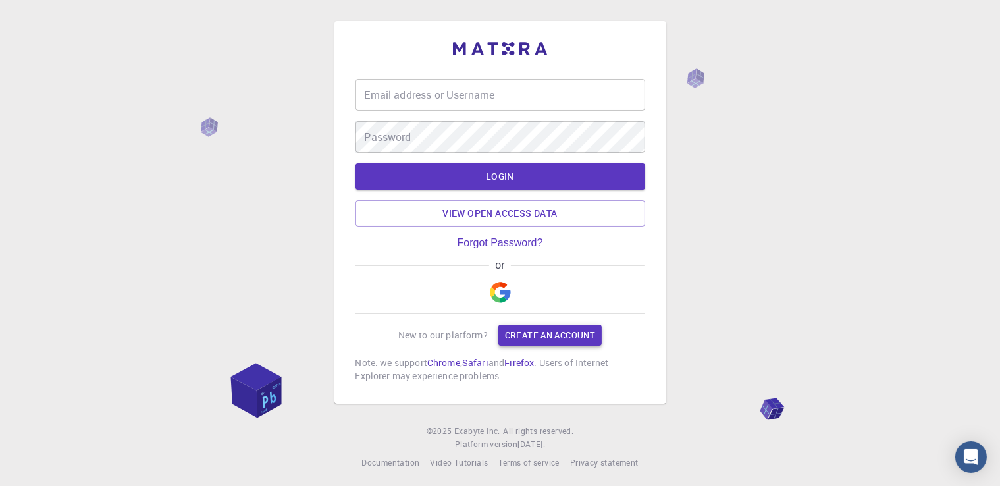
click at [535, 330] on link "Create an account" at bounding box center [550, 335] width 103 height 21
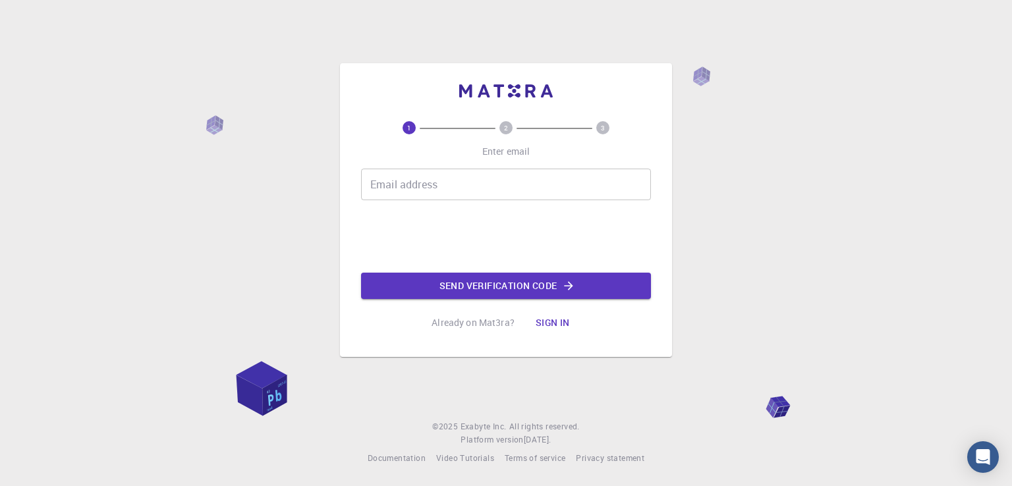
click at [477, 174] on input "Email address" at bounding box center [506, 185] width 290 height 32
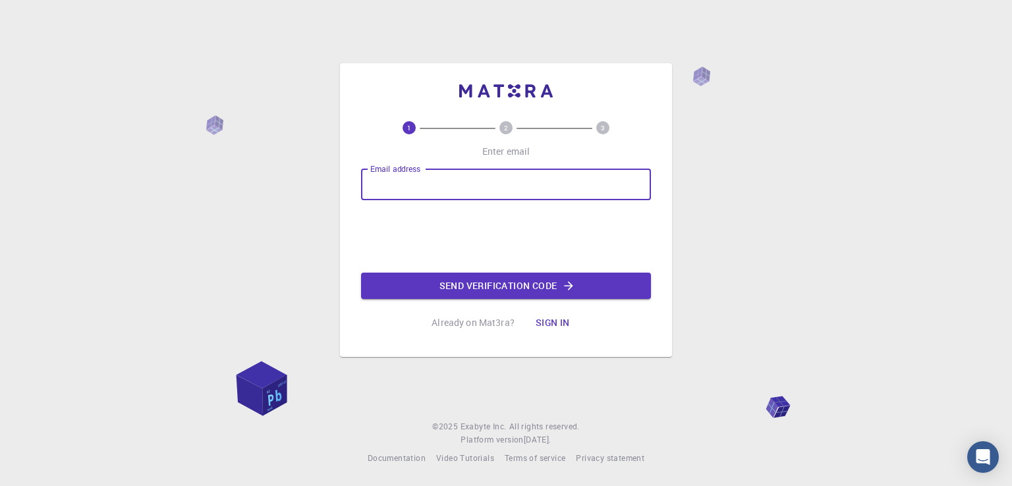
type input "[EMAIL_ADDRESS][DOMAIN_NAME]"
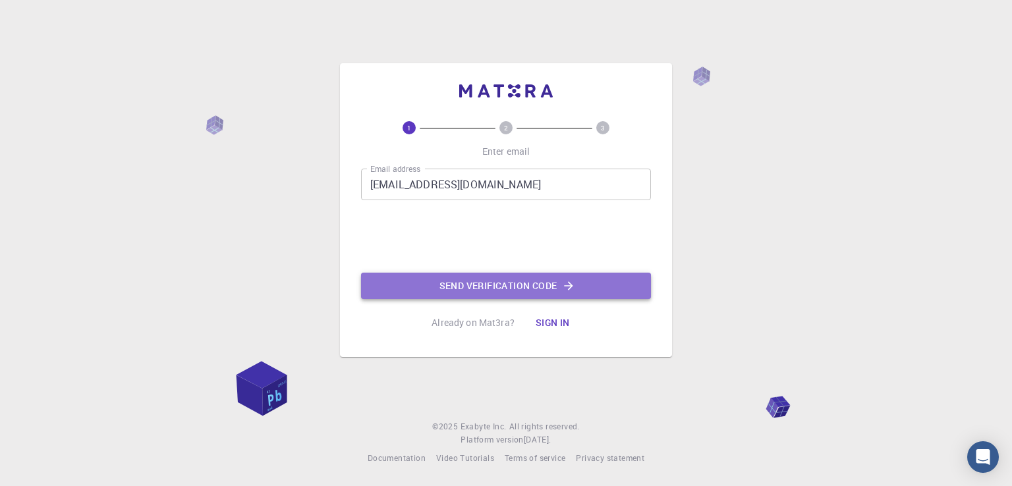
click at [533, 292] on button "Send verification code" at bounding box center [506, 286] width 290 height 26
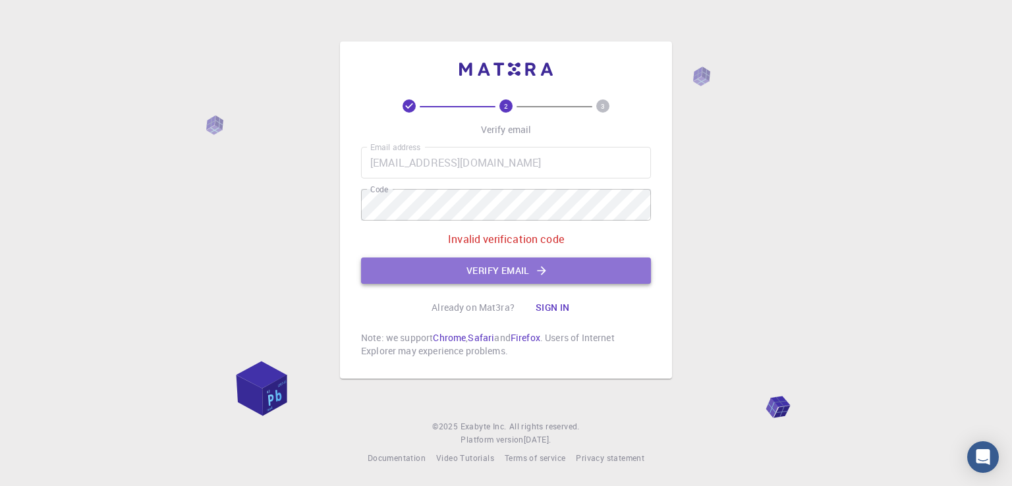
click at [500, 271] on button "Verify email" at bounding box center [506, 270] width 290 height 26
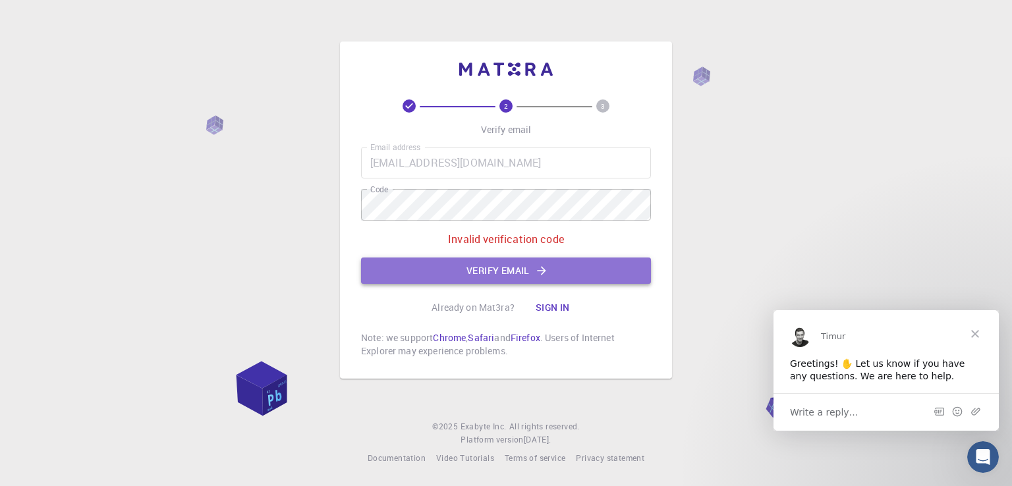
click at [511, 261] on button "Verify email" at bounding box center [506, 270] width 290 height 26
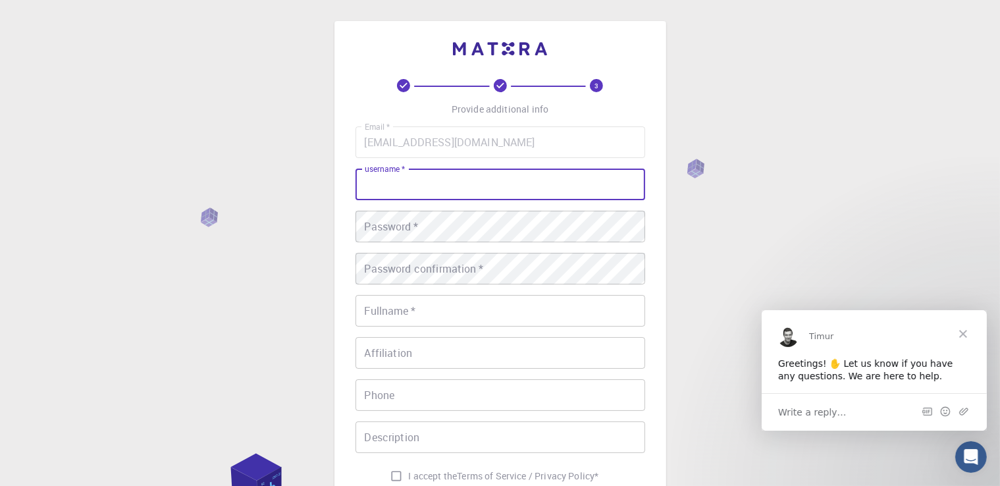
click at [479, 196] on input "username   *" at bounding box center [501, 185] width 290 height 32
type input "Neava"
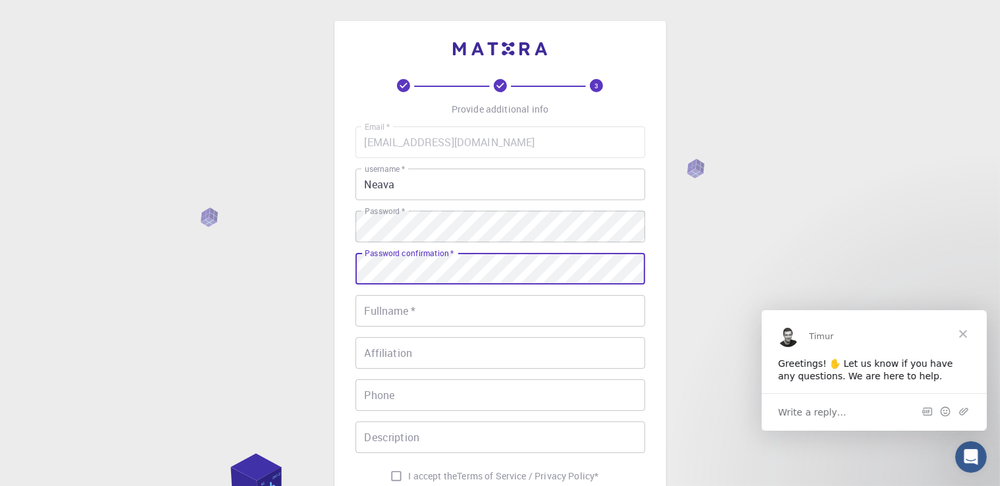
click at [294, 250] on div "3 Provide additional info Email   * [EMAIL_ADDRESS][DOMAIN_NAME] Email   * user…" at bounding box center [500, 335] width 1000 height 670
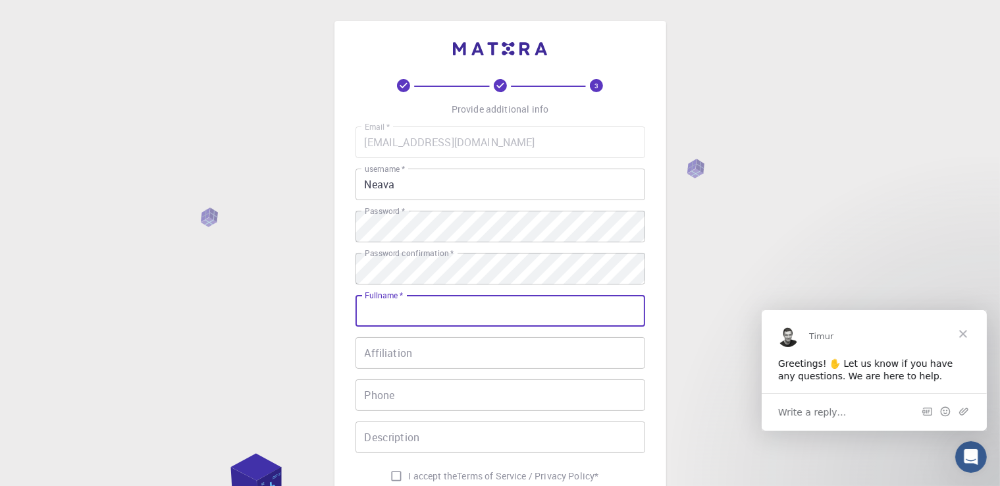
click at [418, 321] on input "Fullname   *" at bounding box center [501, 311] width 290 height 32
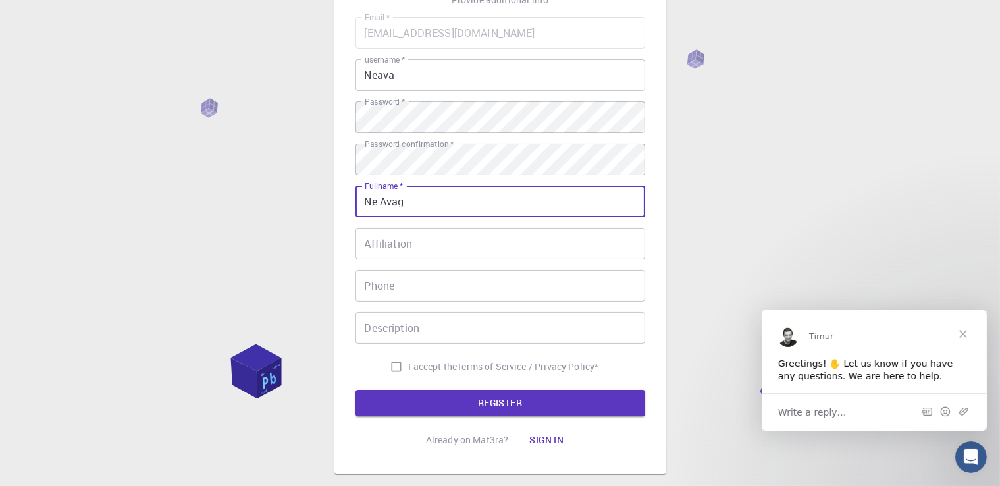
type input "Ne Avag"
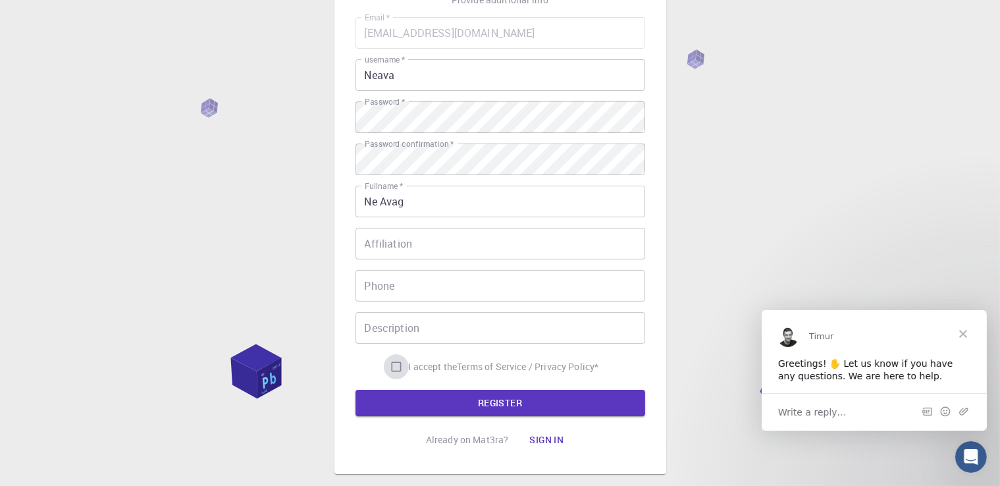
click at [393, 359] on input "I accept the Terms of Service / Privacy Policy *" at bounding box center [396, 366] width 25 height 25
checkbox input "true"
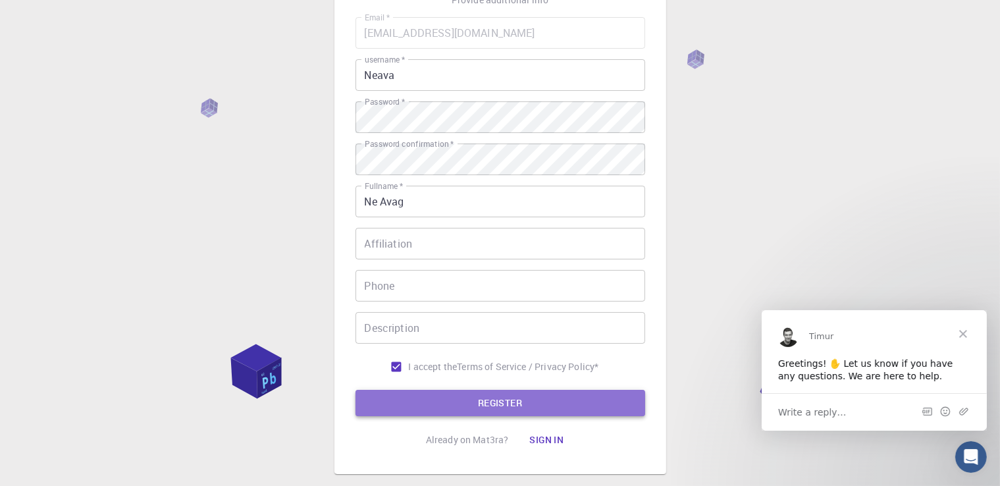
click at [429, 391] on button "REGISTER" at bounding box center [501, 403] width 290 height 26
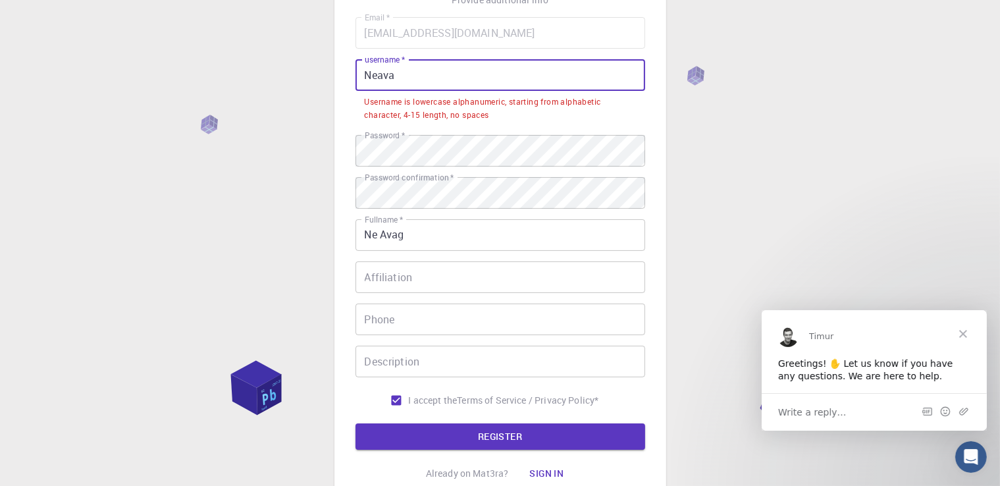
click at [417, 81] on input "Neava" at bounding box center [501, 75] width 290 height 32
click at [369, 74] on input "Neava" at bounding box center [501, 75] width 290 height 32
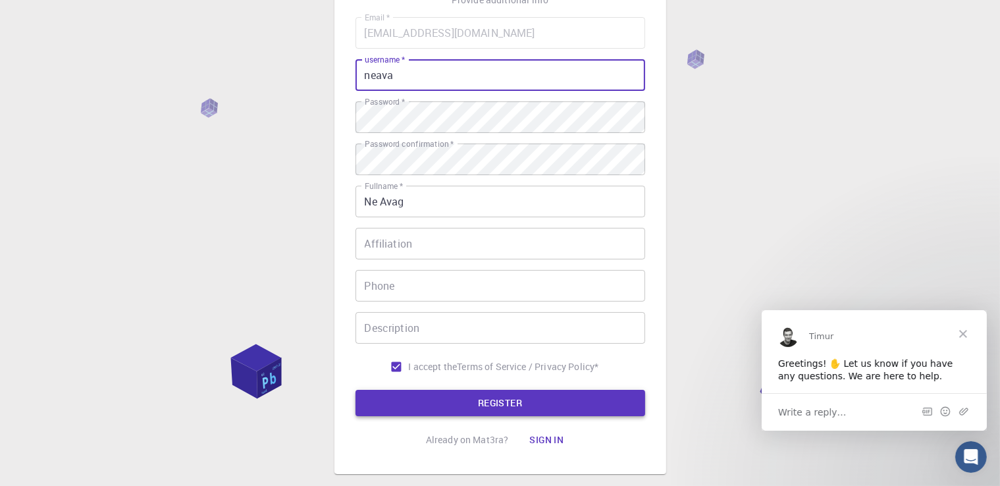
type input "neava"
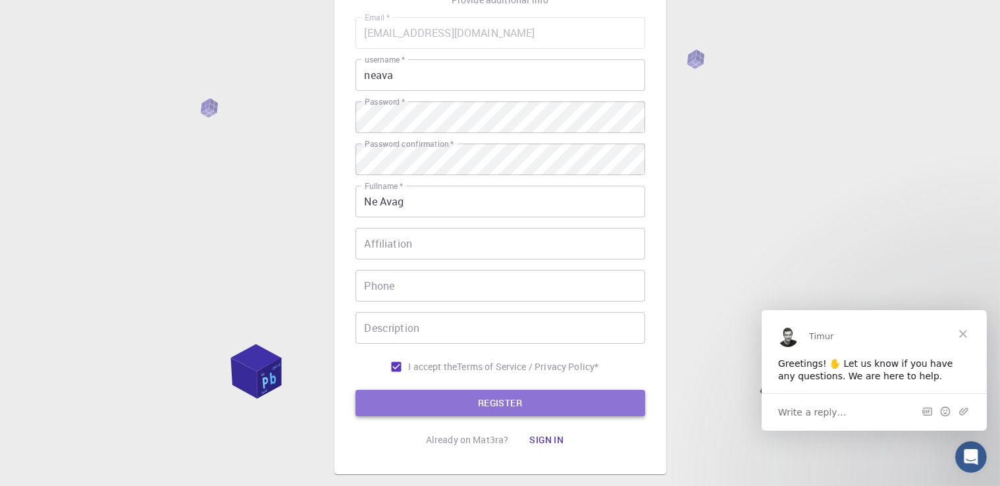
click at [464, 403] on button "REGISTER" at bounding box center [501, 403] width 290 height 26
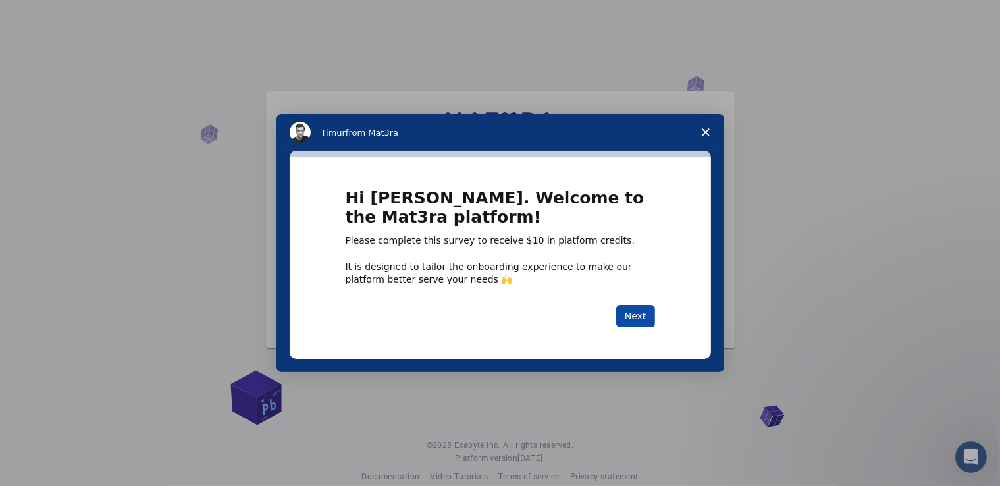
click at [649, 313] on button "Next" at bounding box center [635, 316] width 39 height 22
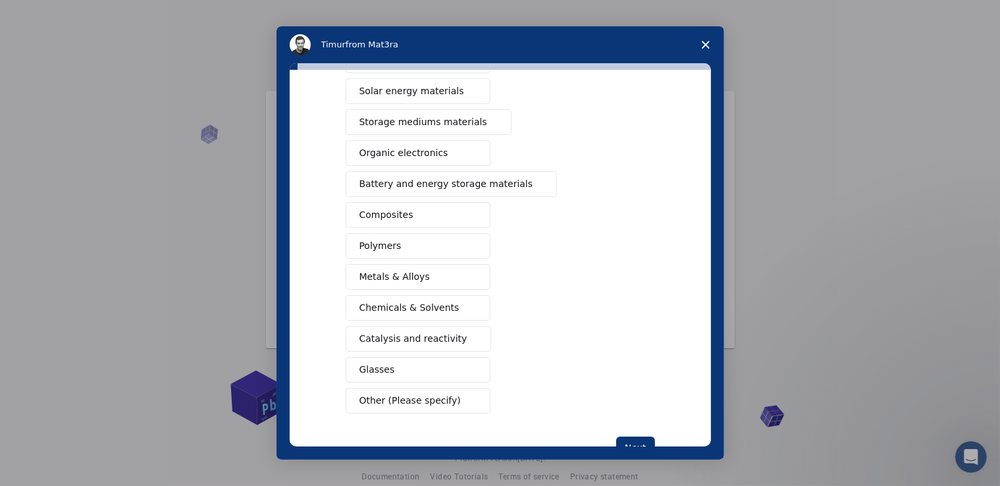
scroll to position [132, 0]
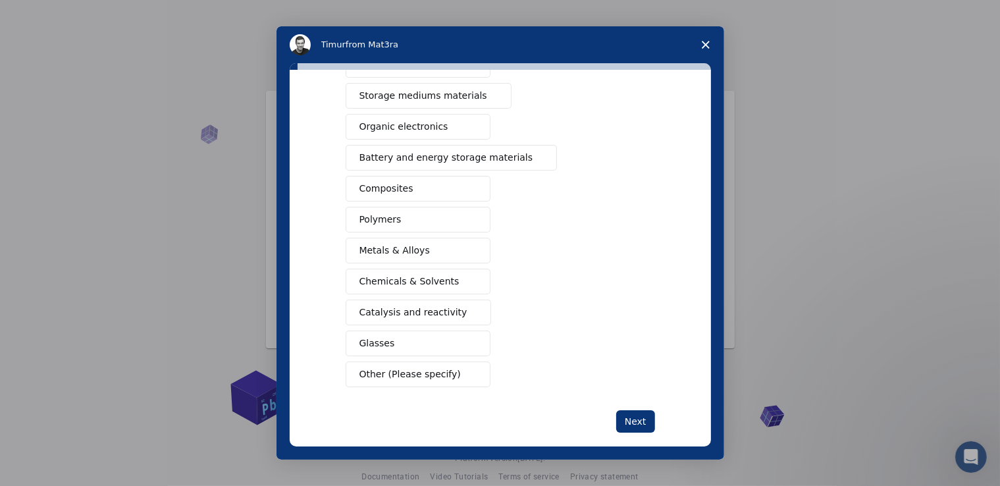
click at [476, 371] on button "Other (Please specify)" at bounding box center [418, 375] width 145 height 26
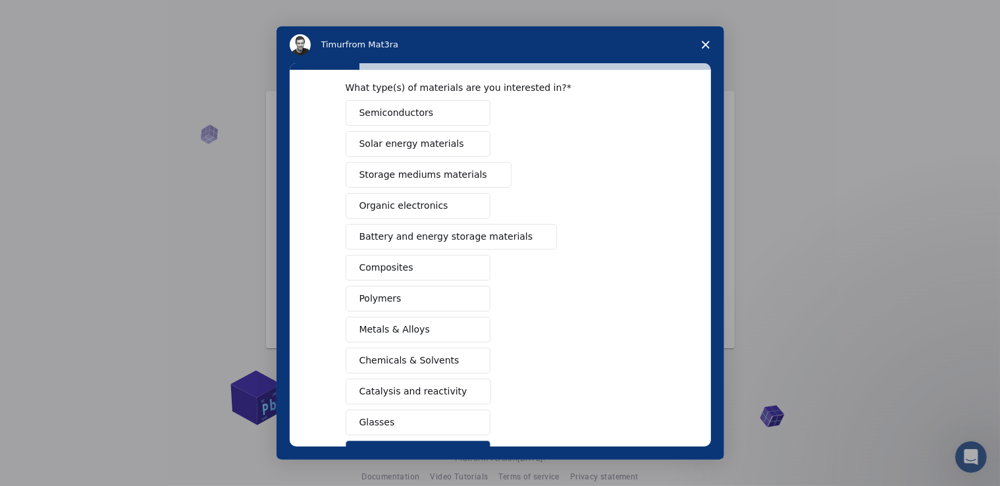
scroll to position [26, 0]
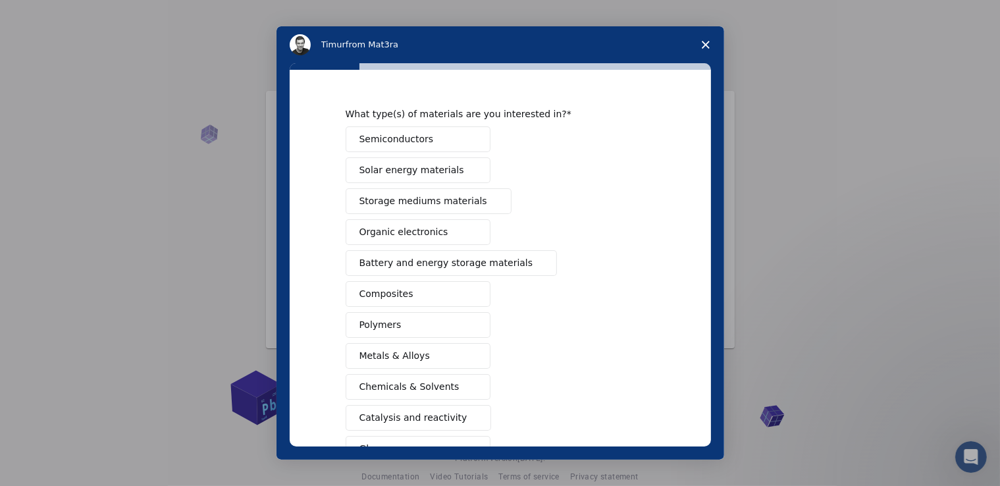
click at [437, 161] on button "Solar energy materials" at bounding box center [418, 170] width 145 height 26
click at [427, 226] on span "Organic electronics" at bounding box center [404, 232] width 89 height 14
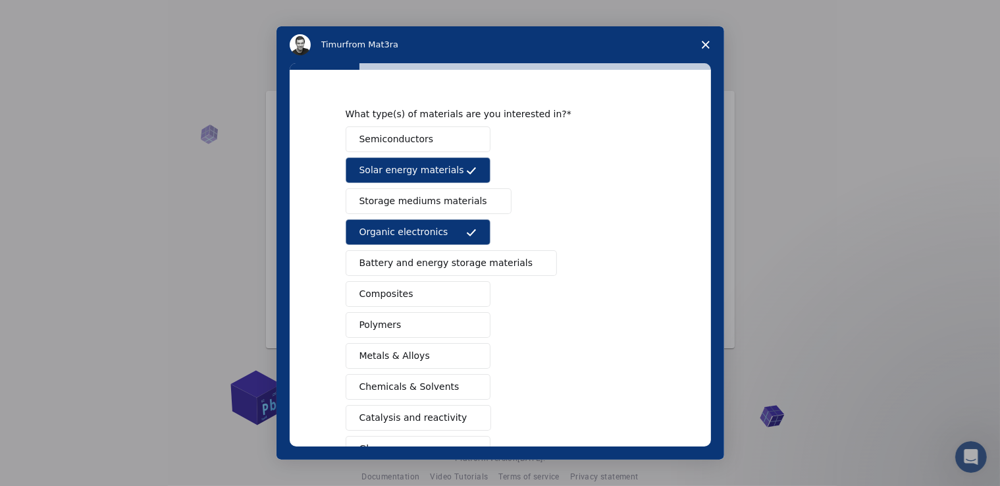
click at [441, 203] on span "Storage mediums materials" at bounding box center [424, 201] width 128 height 14
click at [439, 251] on button "Battery and energy storage materials" at bounding box center [452, 263] width 212 height 26
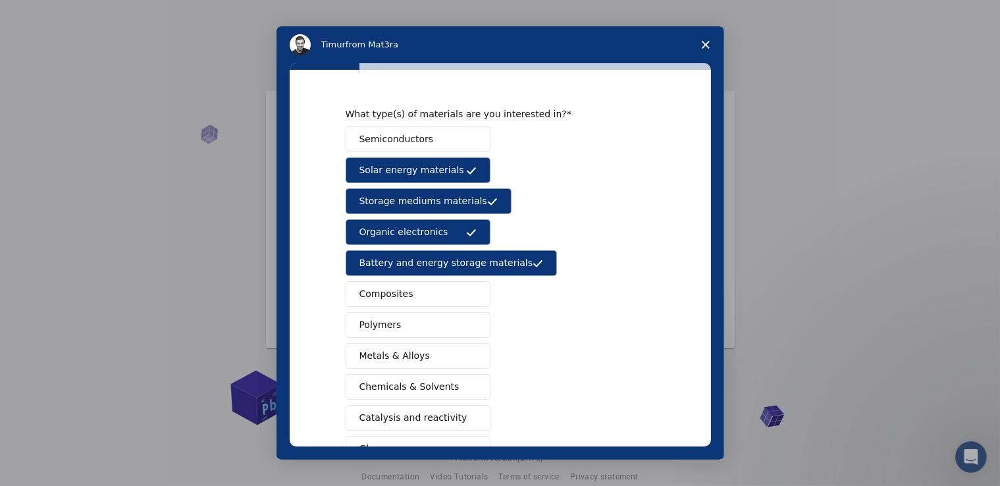
click at [453, 312] on button "Polymers" at bounding box center [418, 325] width 145 height 26
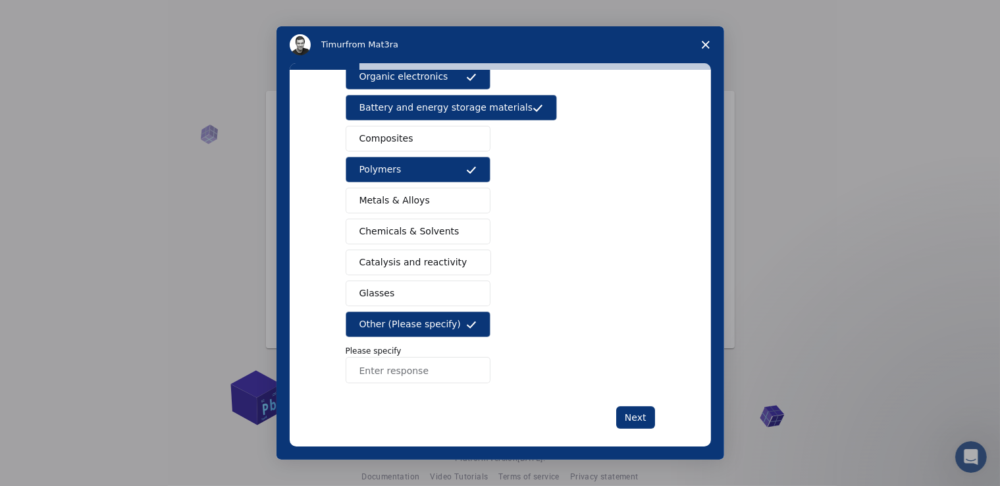
scroll to position [184, 0]
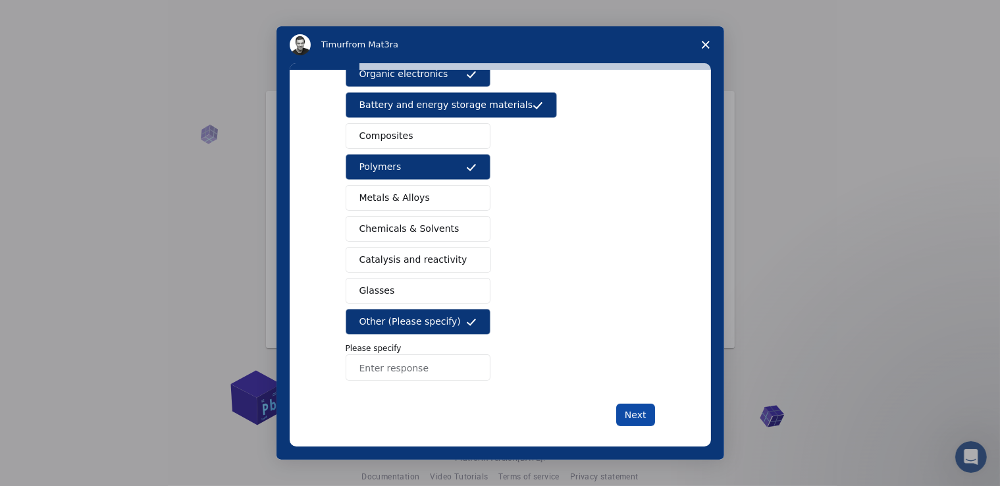
click at [624, 406] on button "Next" at bounding box center [635, 415] width 39 height 22
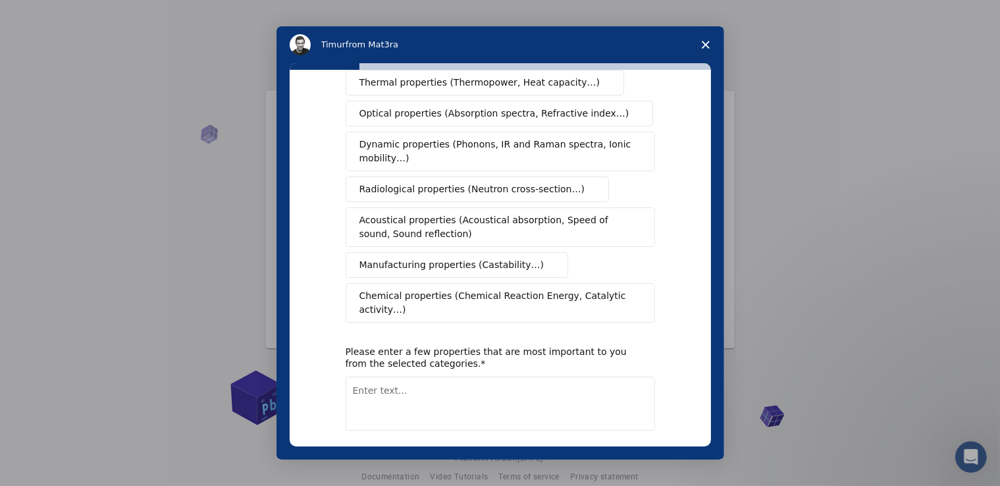
scroll to position [0, 0]
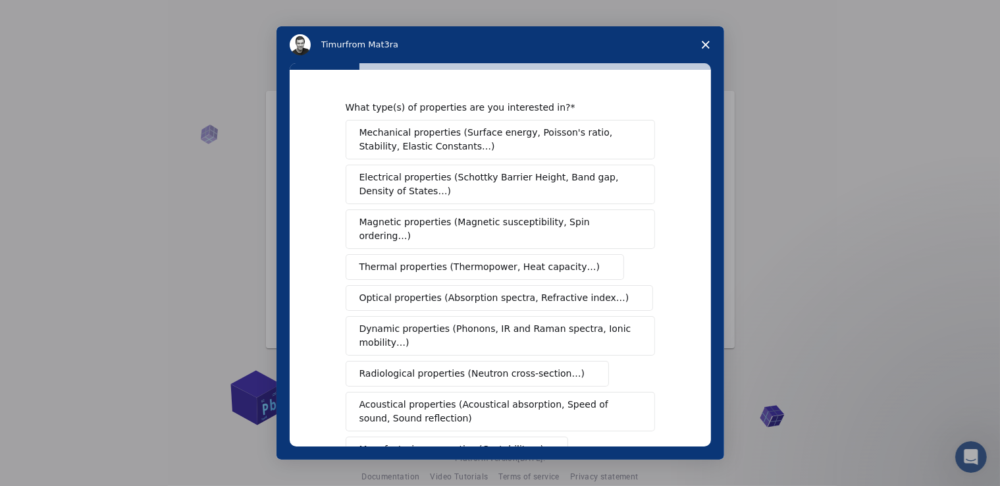
click at [558, 291] on span "Optical properties (Absorption spectra, Refractive index…)" at bounding box center [495, 298] width 270 height 14
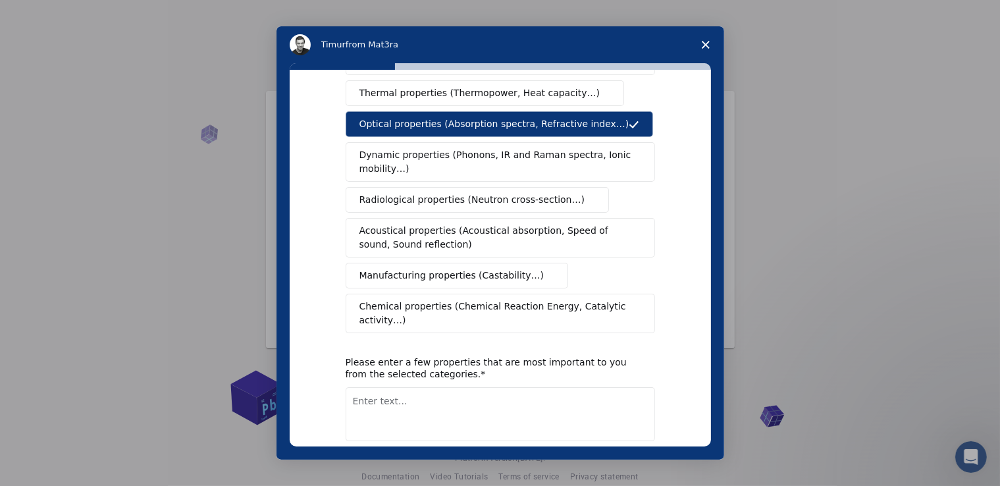
scroll to position [215, 0]
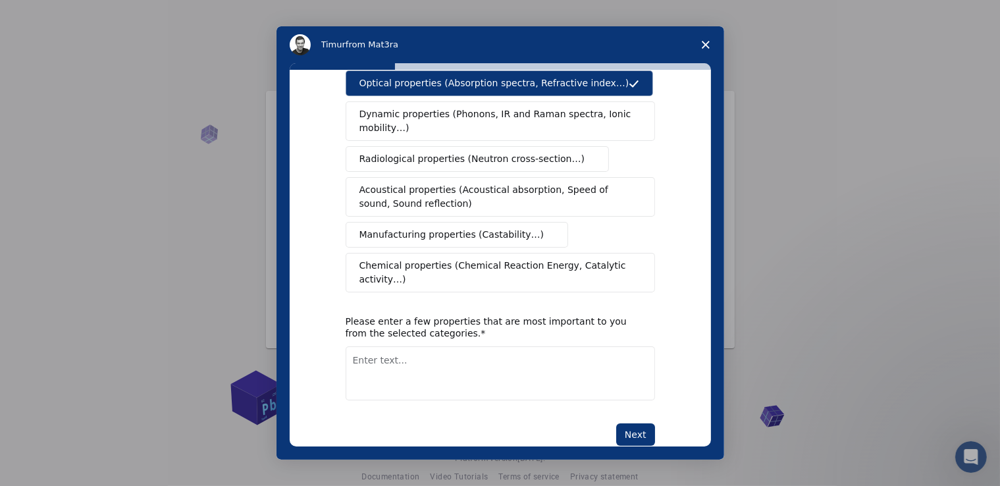
click at [608, 259] on span "Chemical properties (Chemical Reaction Energy, Catalytic activity…)" at bounding box center [496, 273] width 273 height 28
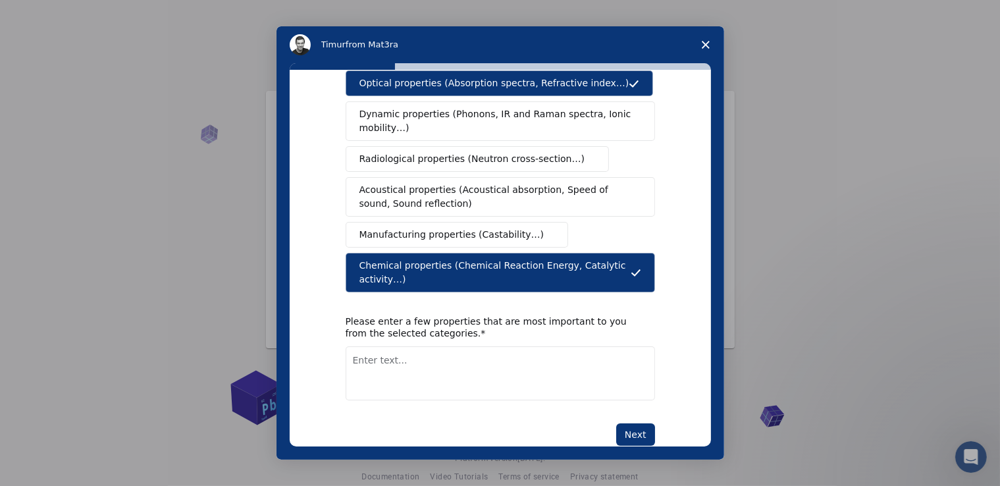
click at [608, 259] on span "Chemical properties (Chemical Reaction Energy, Catalytic activity…)" at bounding box center [495, 273] width 271 height 28
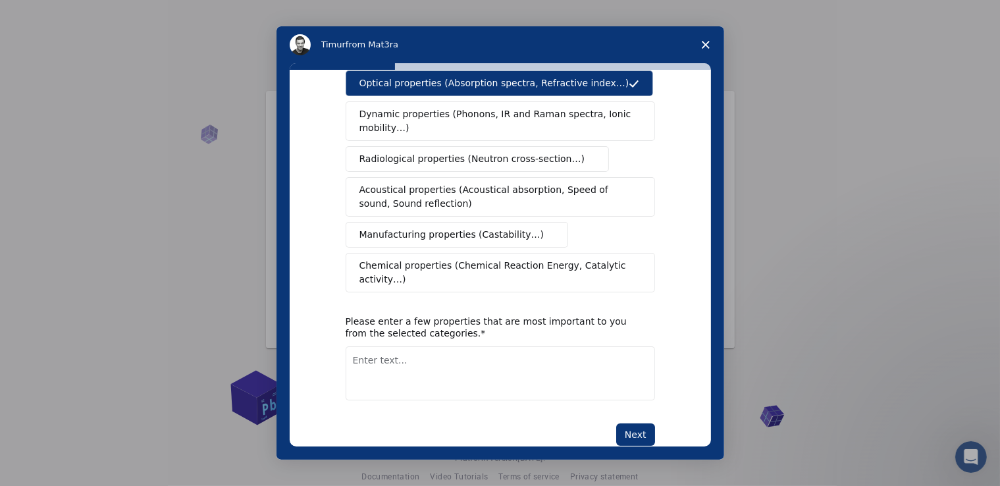
click at [608, 259] on span "Chemical properties (Chemical Reaction Energy, Catalytic activity…)" at bounding box center [496, 273] width 273 height 28
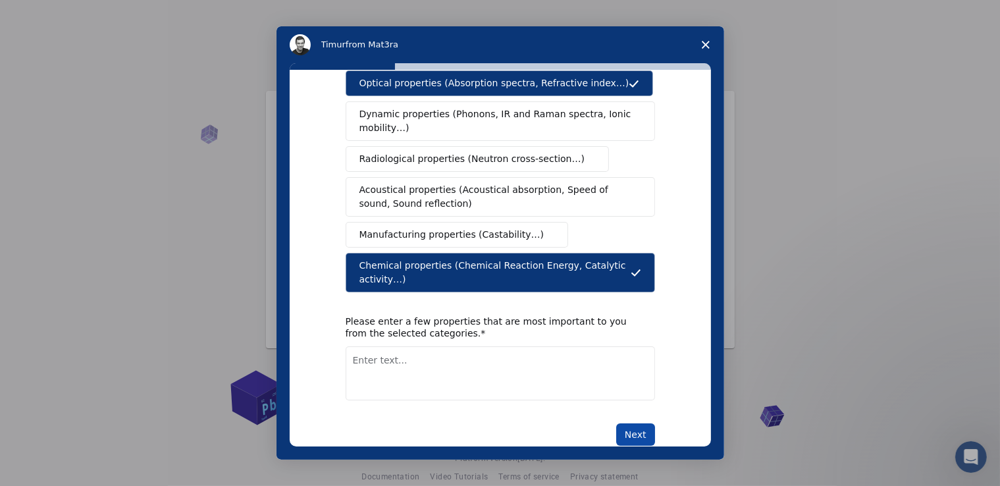
click at [643, 423] on button "Next" at bounding box center [635, 434] width 39 height 22
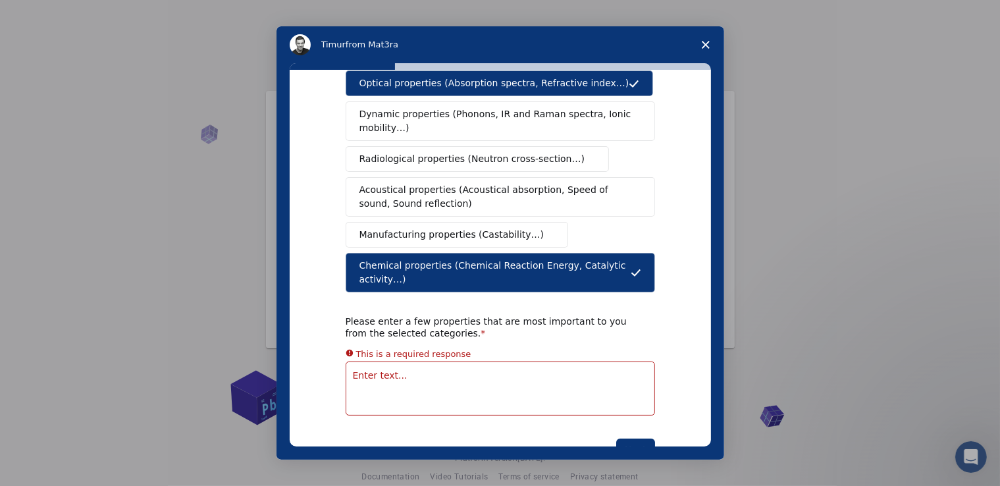
scroll to position [188, 0]
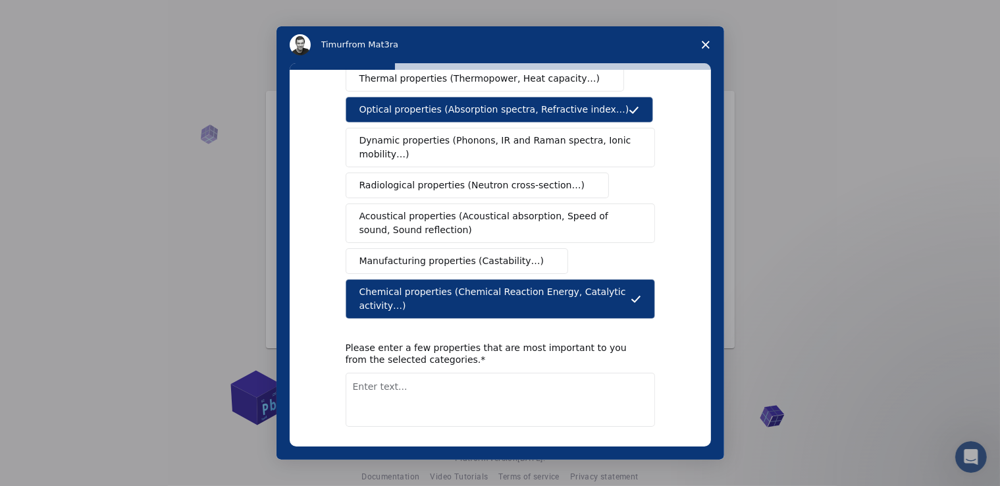
click at [522, 373] on textarea "Enter text..." at bounding box center [501, 400] width 310 height 54
type textarea "Optics and photonics"
click at [639, 450] on button "Next" at bounding box center [635, 461] width 39 height 22
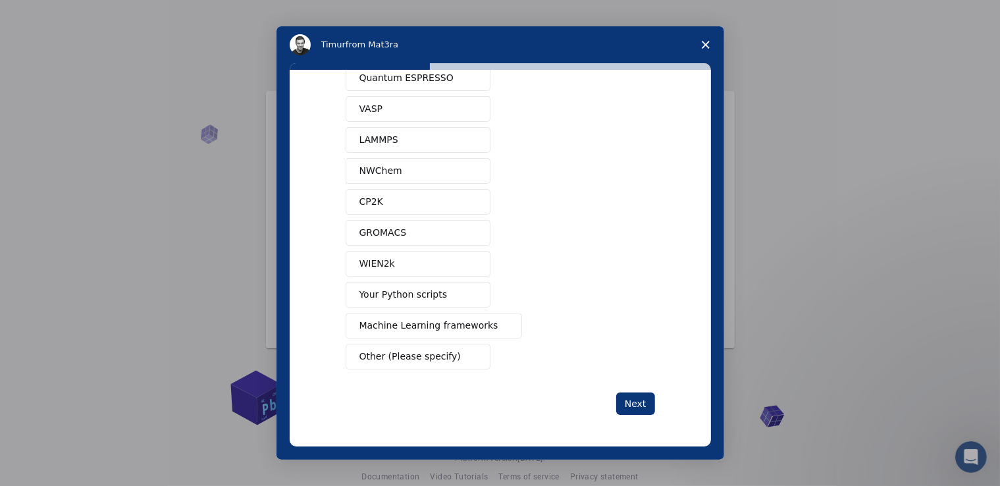
scroll to position [0, 0]
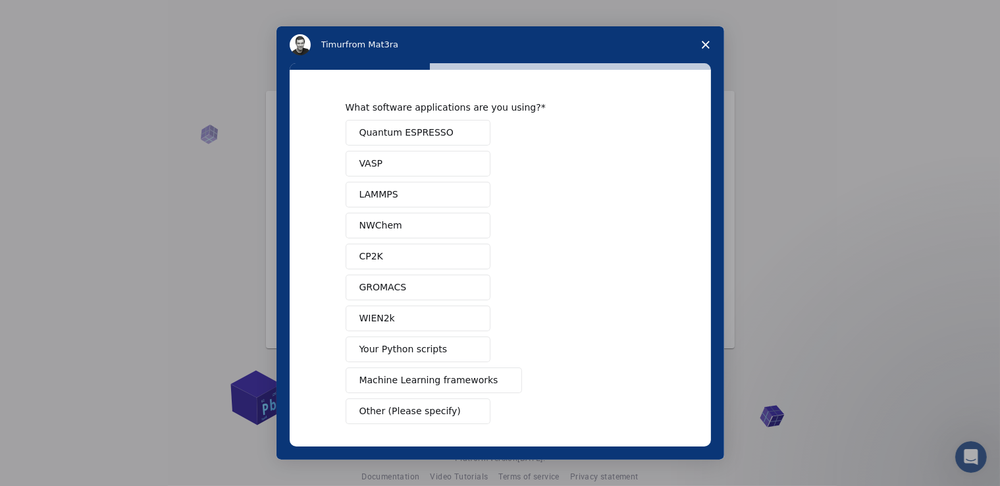
click at [441, 138] on button "Quantum ESPRESSO" at bounding box center [418, 133] width 145 height 26
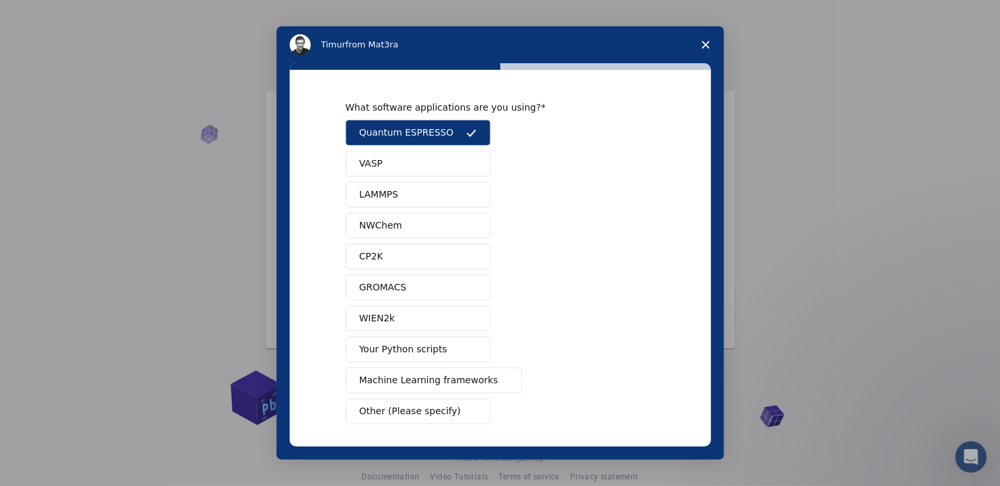
scroll to position [26, 0]
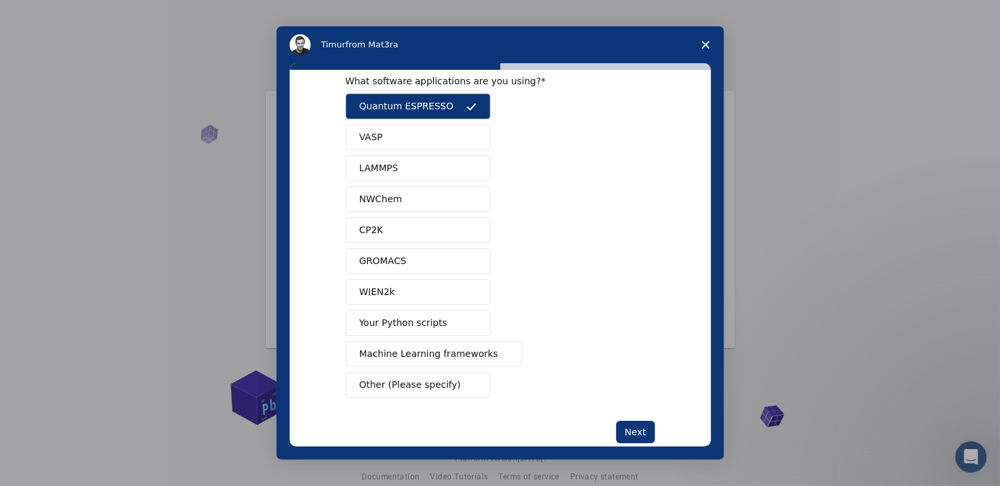
click at [463, 143] on button "VASP" at bounding box center [418, 137] width 145 height 26
click at [456, 343] on button "Machine Learning frameworks" at bounding box center [434, 354] width 177 height 26
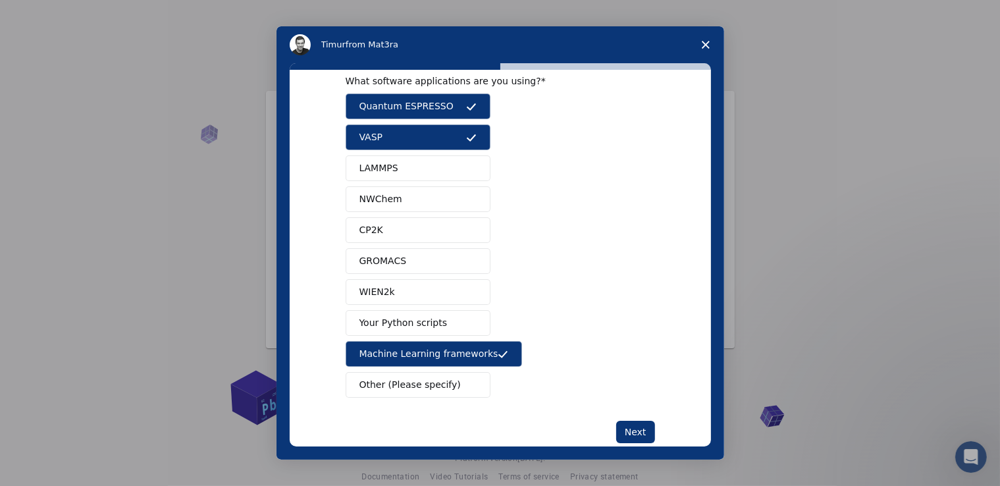
click at [454, 338] on div "Quantum ESPRESSO VASP LAMMPS NWChem CP2K GROMACS WIEN2k Your Python scripts Mac…" at bounding box center [501, 246] width 310 height 304
click at [454, 329] on button "Your Python scripts" at bounding box center [418, 323] width 145 height 26
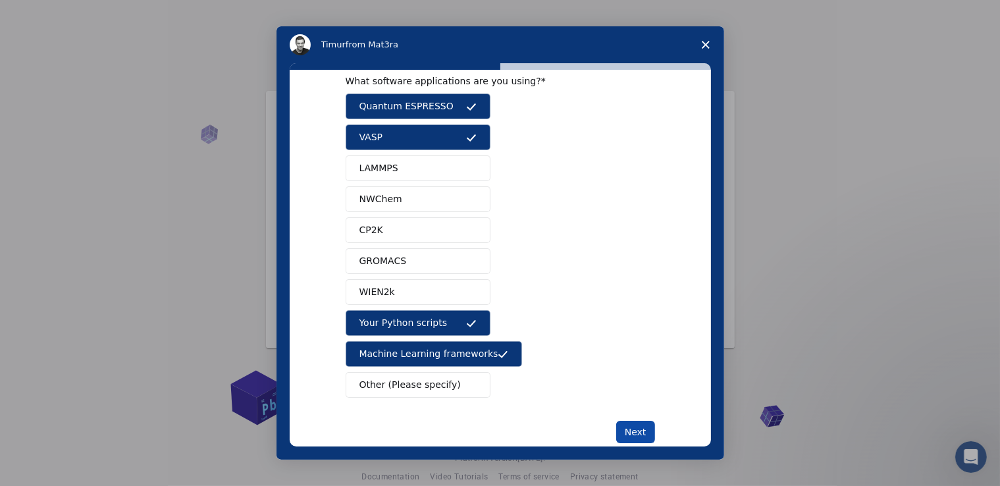
click at [643, 435] on button "Next" at bounding box center [635, 432] width 39 height 22
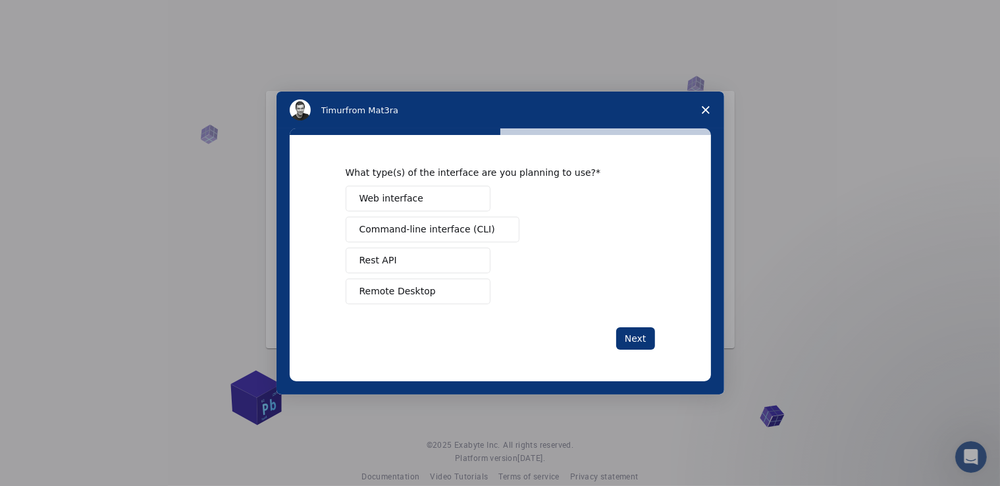
scroll to position [0, 0]
click at [453, 194] on button "Web interface" at bounding box center [418, 199] width 145 height 26
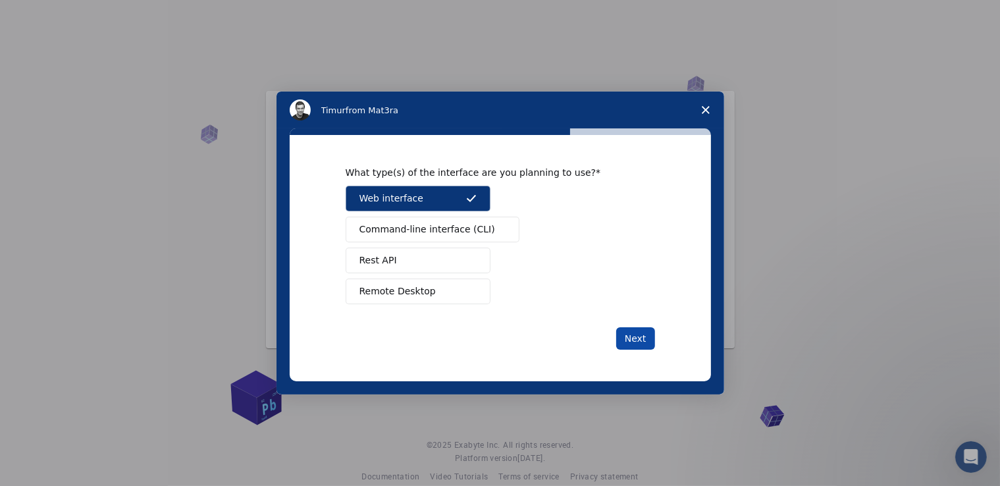
click at [628, 327] on button "Next" at bounding box center [635, 338] width 39 height 22
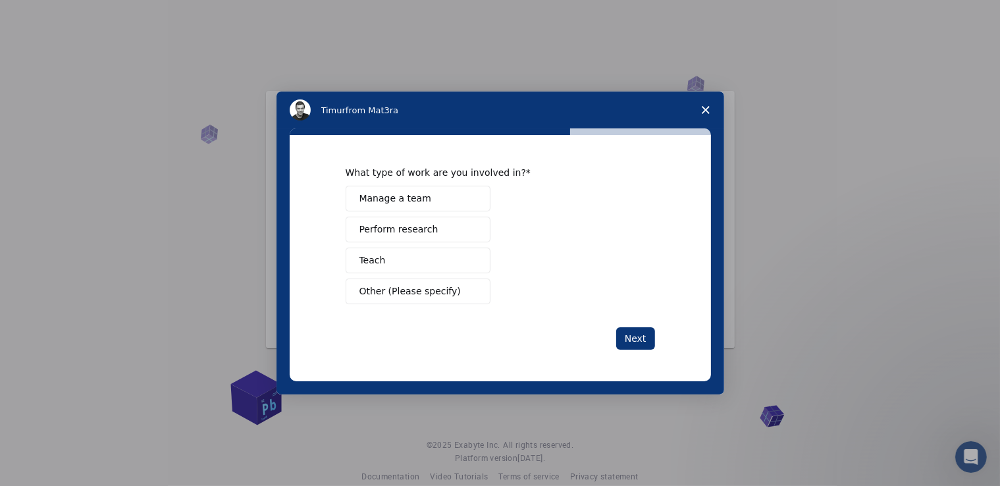
click at [423, 298] on button "Other (Please specify)" at bounding box center [418, 292] width 145 height 26
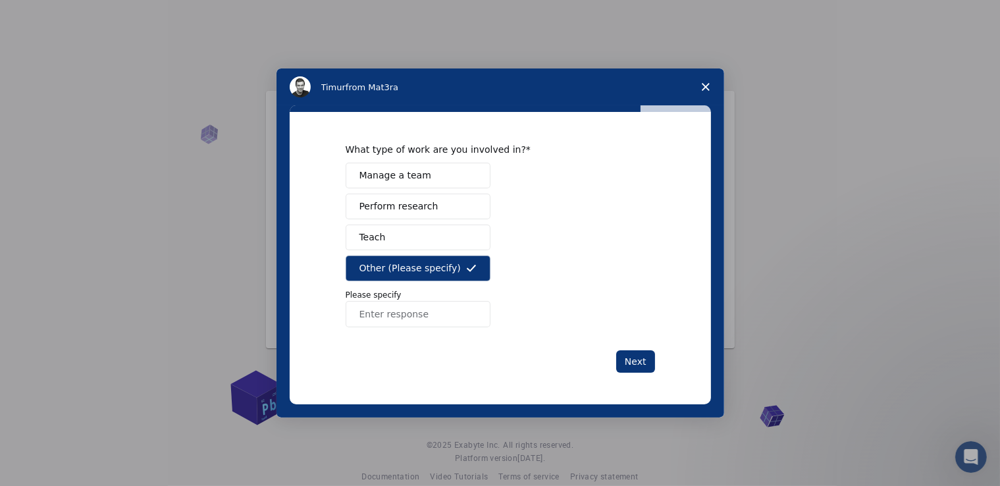
click at [411, 319] on input "Enter response" at bounding box center [418, 314] width 145 height 26
type input "Study"
click at [632, 362] on button "Next" at bounding box center [635, 361] width 39 height 22
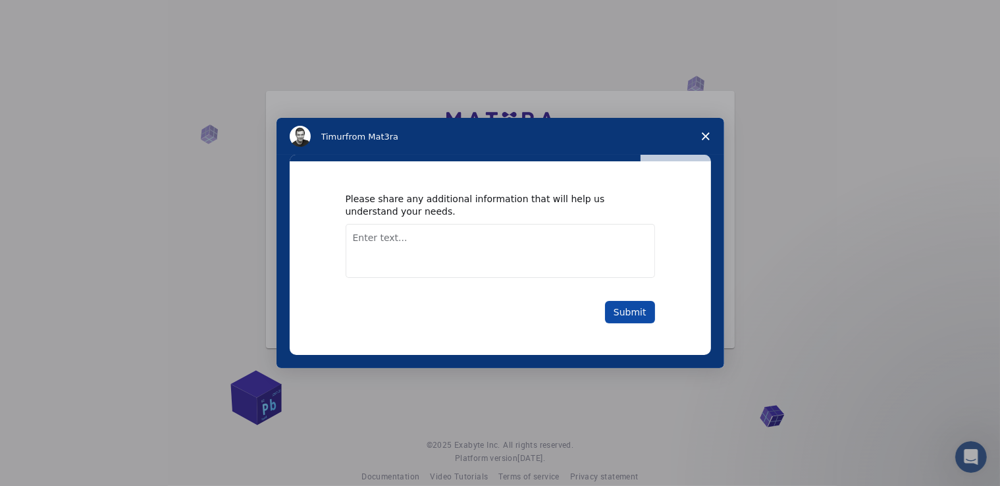
click at [634, 309] on button "Submit" at bounding box center [630, 312] width 50 height 22
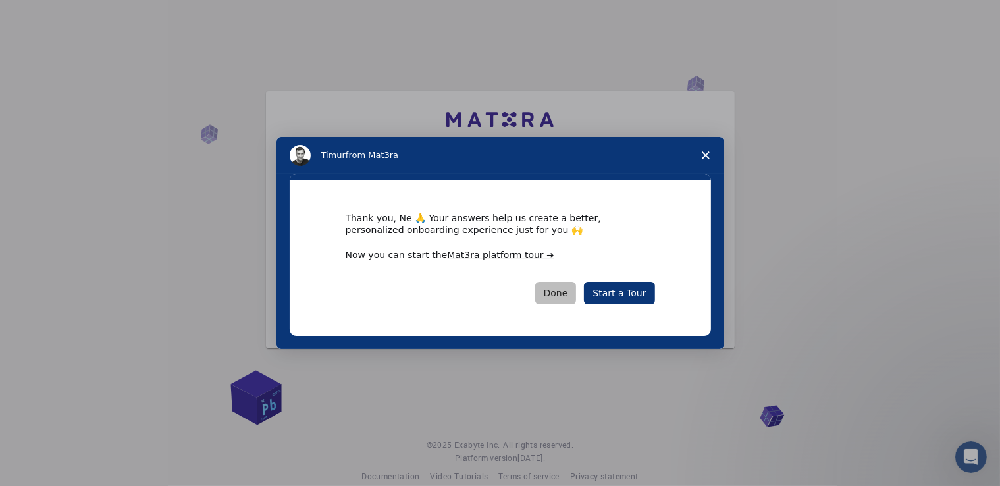
click at [553, 296] on button "Done" at bounding box center [555, 293] width 41 height 22
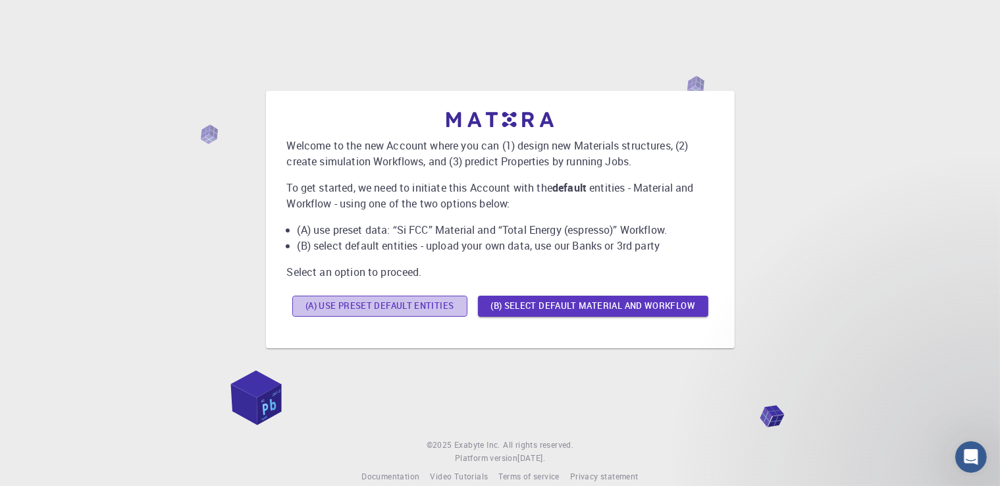
click at [418, 302] on button "(A) Use preset default entities" at bounding box center [379, 306] width 175 height 21
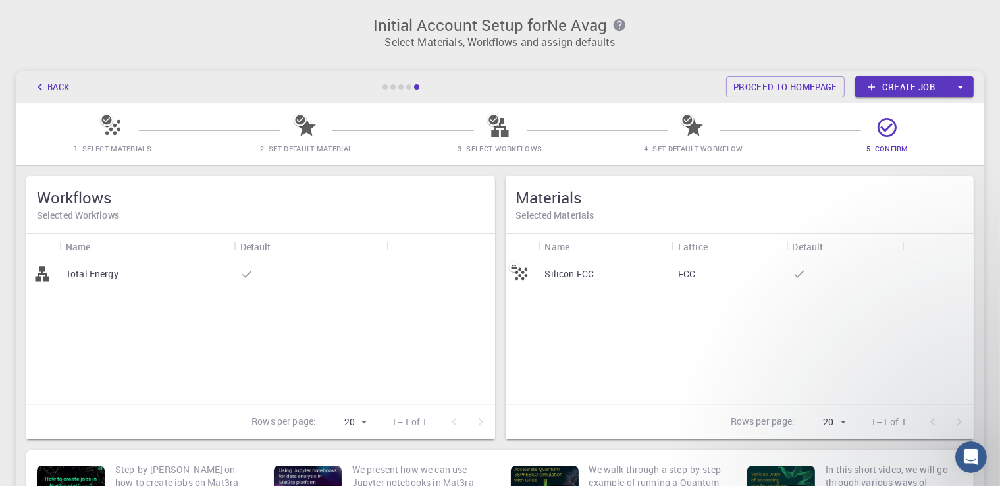
click at [556, 275] on p "Silicon FCC" at bounding box center [569, 273] width 49 height 13
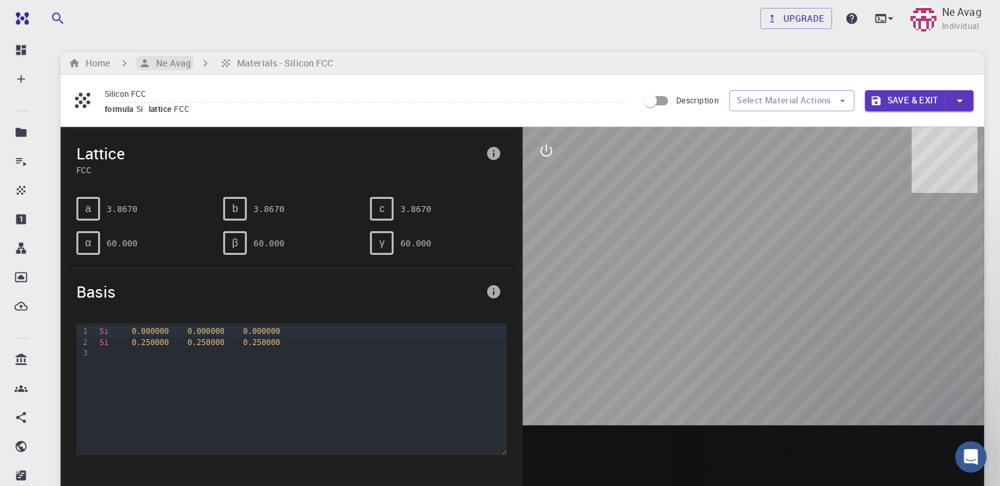
click at [142, 63] on icon "breadcrumb" at bounding box center [145, 63] width 12 height 12
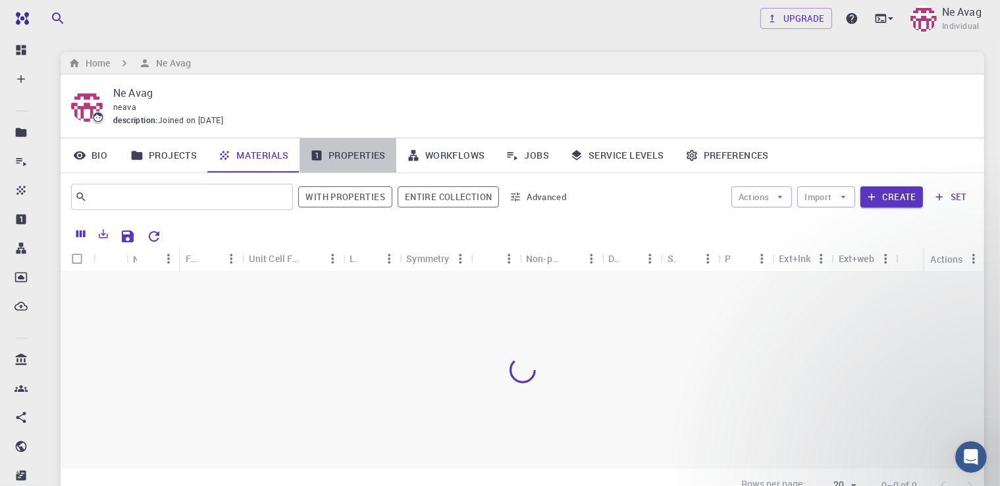
click at [335, 161] on link "Properties" at bounding box center [348, 155] width 97 height 34
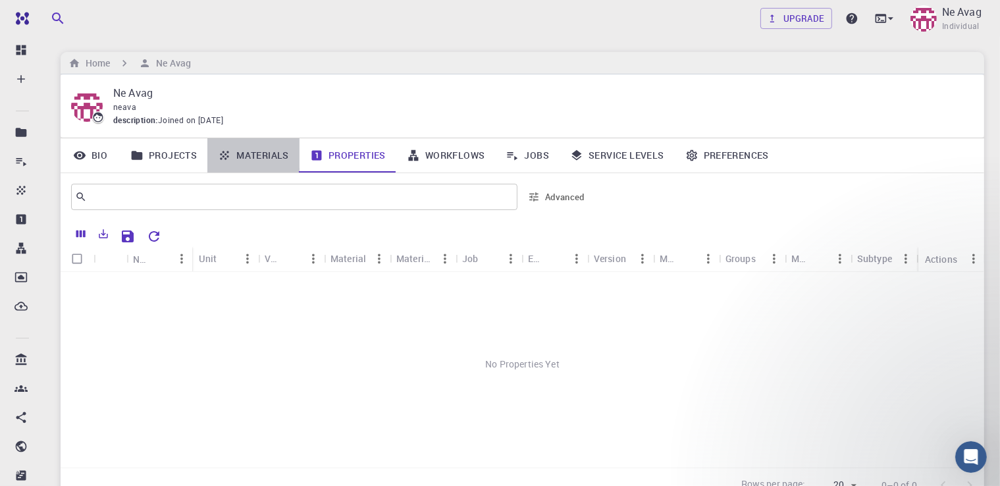
click at [265, 159] on link "Materials" at bounding box center [253, 155] width 92 height 34
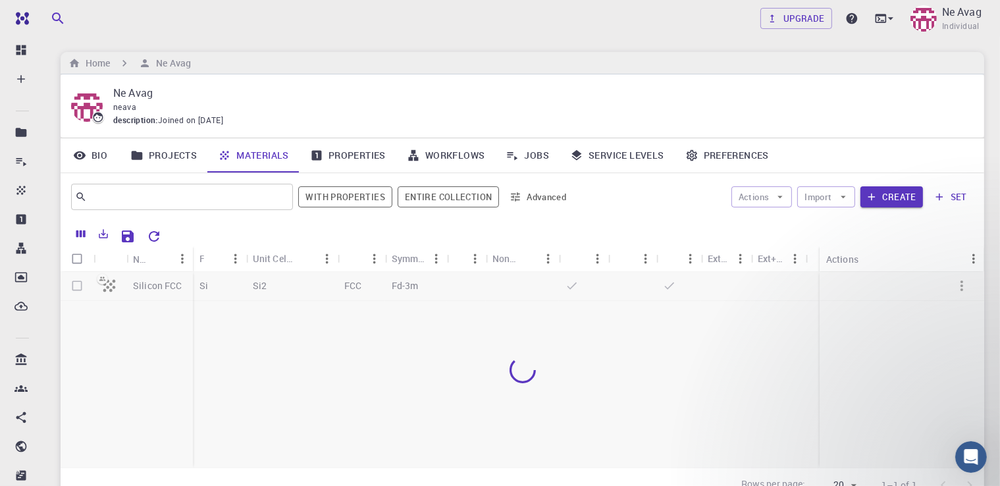
click at [432, 158] on link "Workflows" at bounding box center [445, 155] width 99 height 34
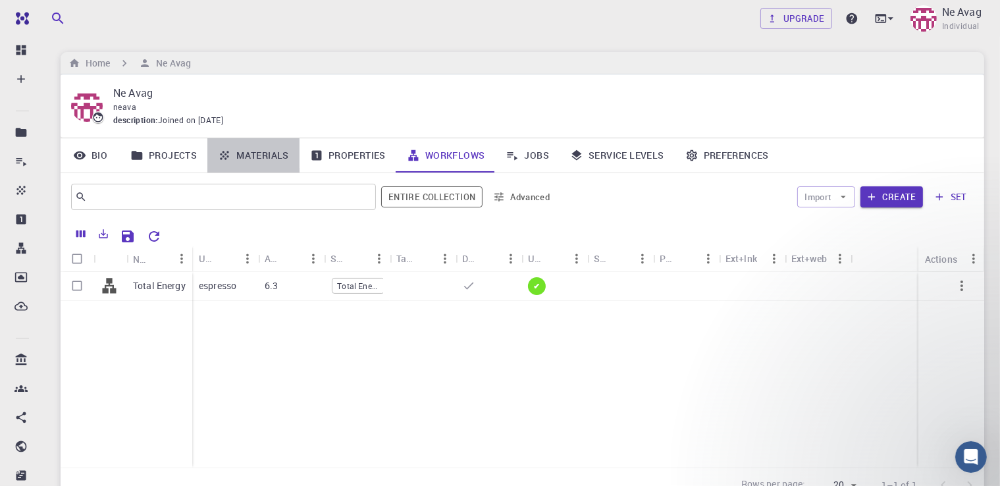
click at [253, 153] on link "Materials" at bounding box center [253, 155] width 92 height 34
